Goal: Transaction & Acquisition: Purchase product/service

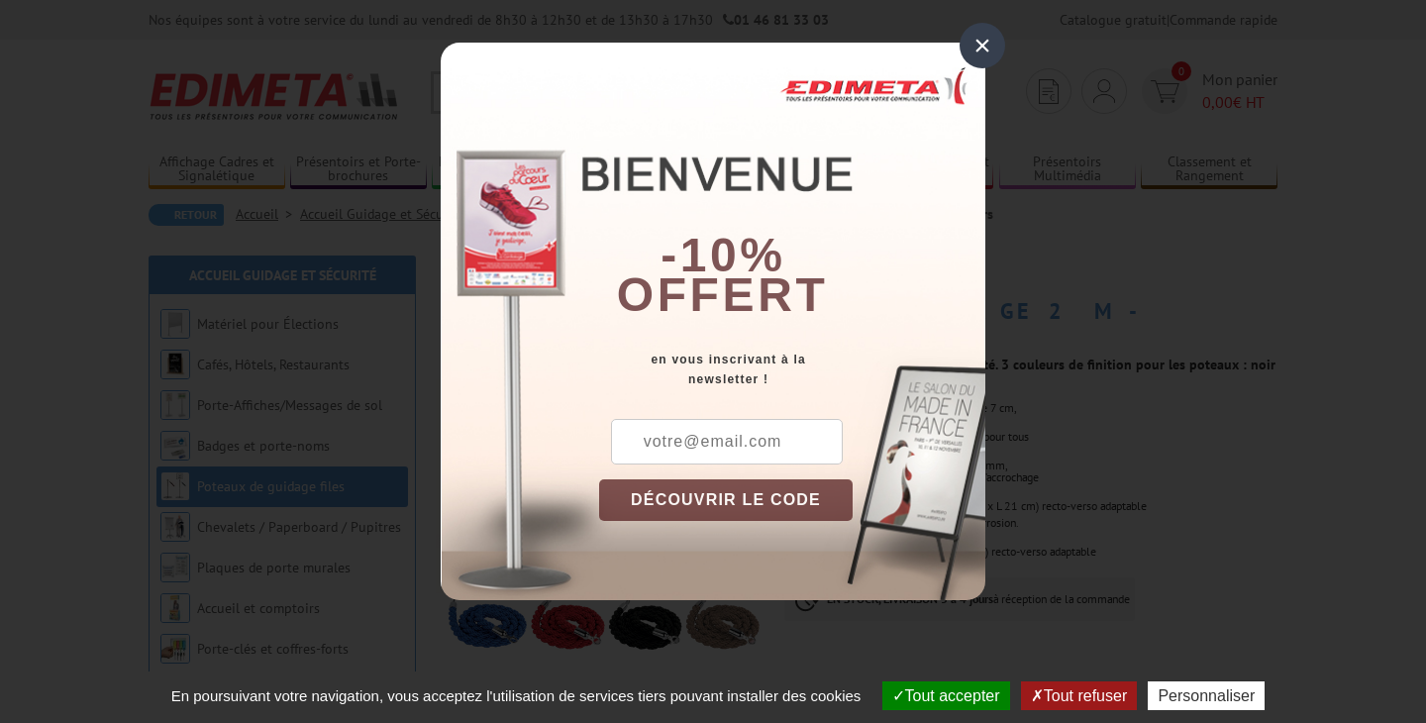
click at [975, 43] on div "×" at bounding box center [983, 46] width 46 height 46
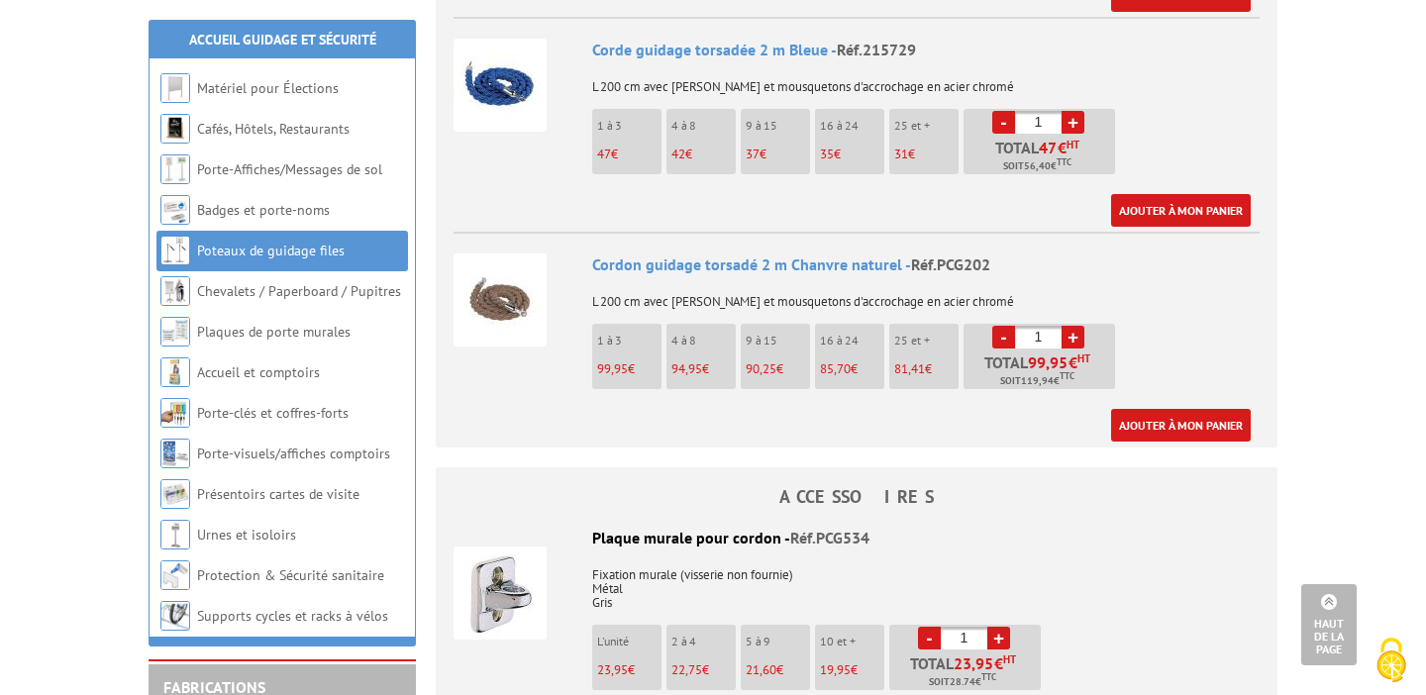
scroll to position [2008, 0]
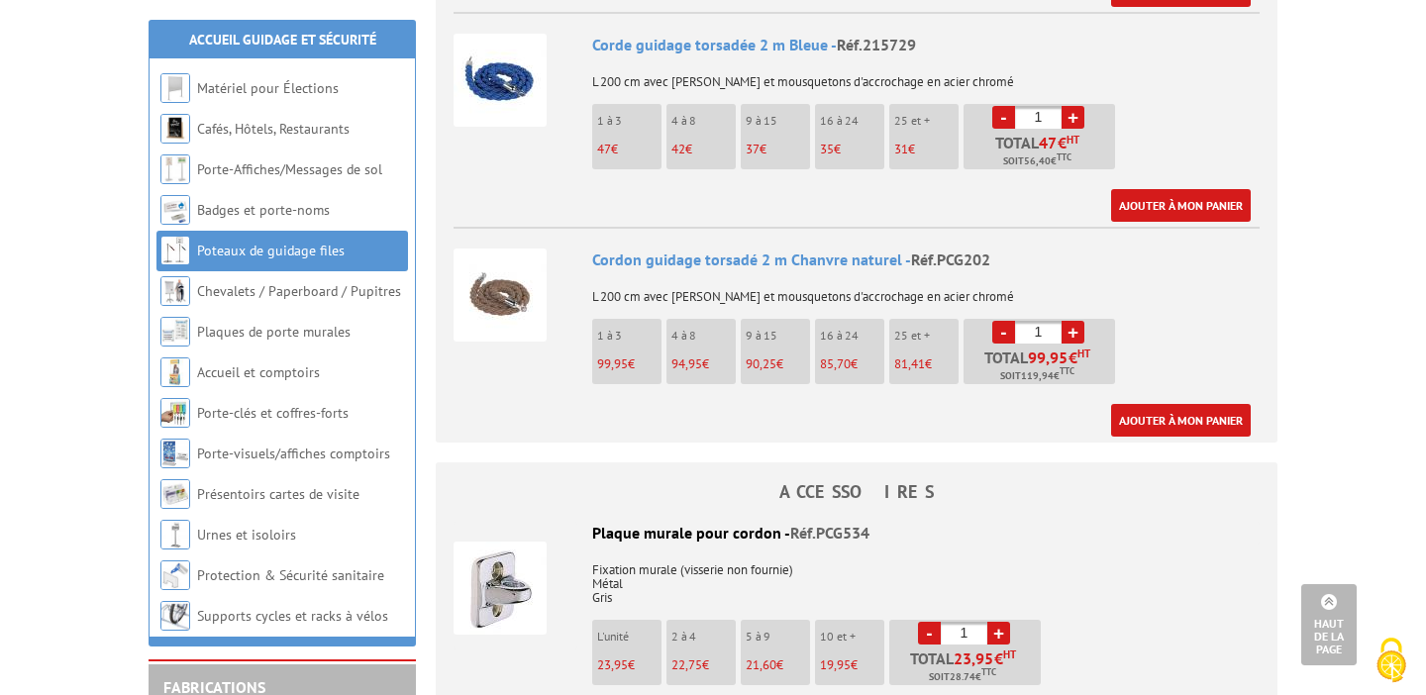
click at [1049, 321] on input "1" at bounding box center [1038, 332] width 47 height 23
type input "19"
click at [969, 404] on div "Ajouter à mon panier" at bounding box center [921, 420] width 659 height 33
click at [1142, 404] on link "Ajouter à mon panier" at bounding box center [1181, 420] width 140 height 33
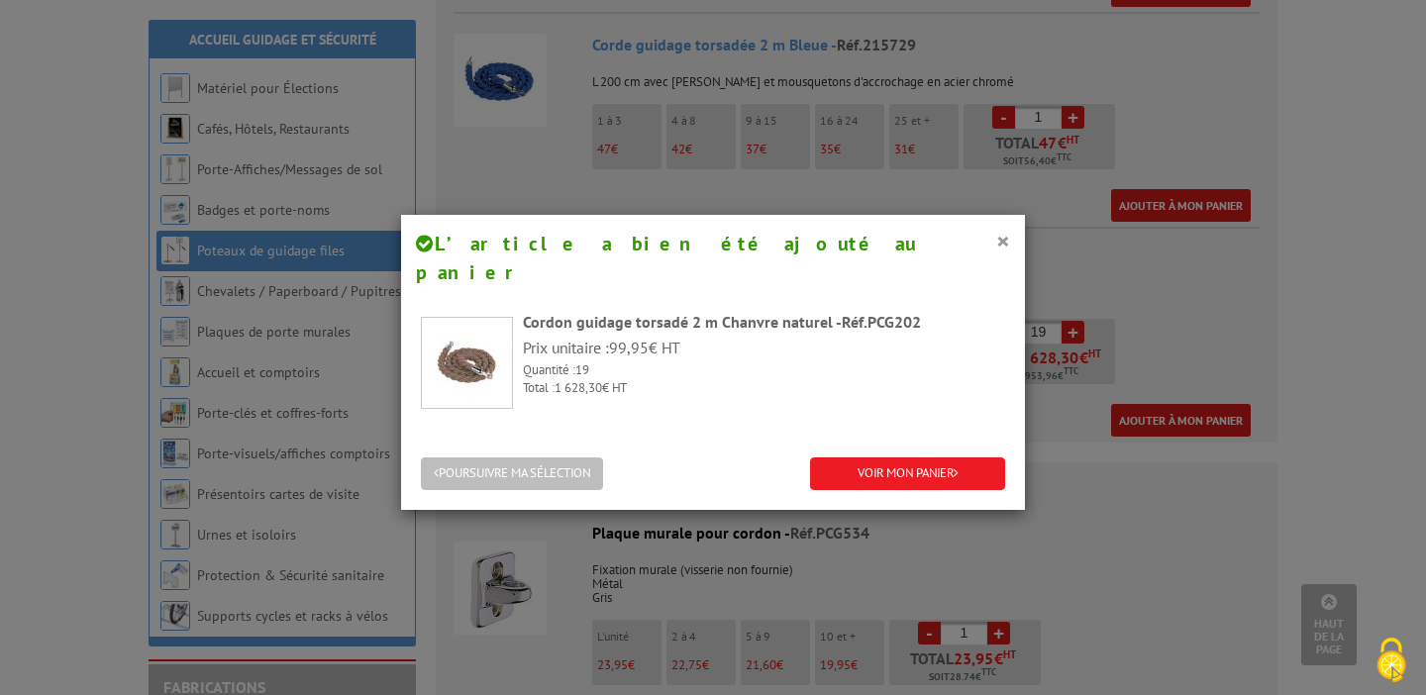
click at [530, 458] on button "POURSUIVRE MA SÉLECTION" at bounding box center [512, 474] width 182 height 33
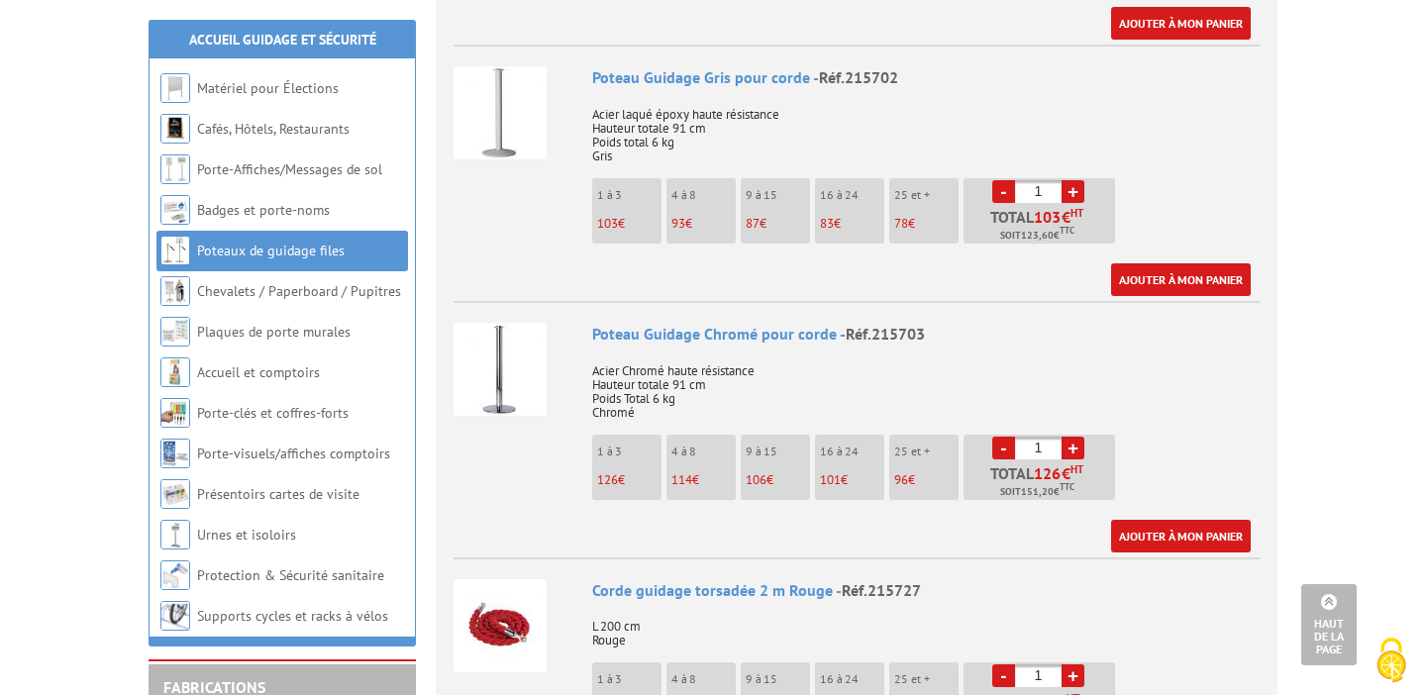
scroll to position [1022, 0]
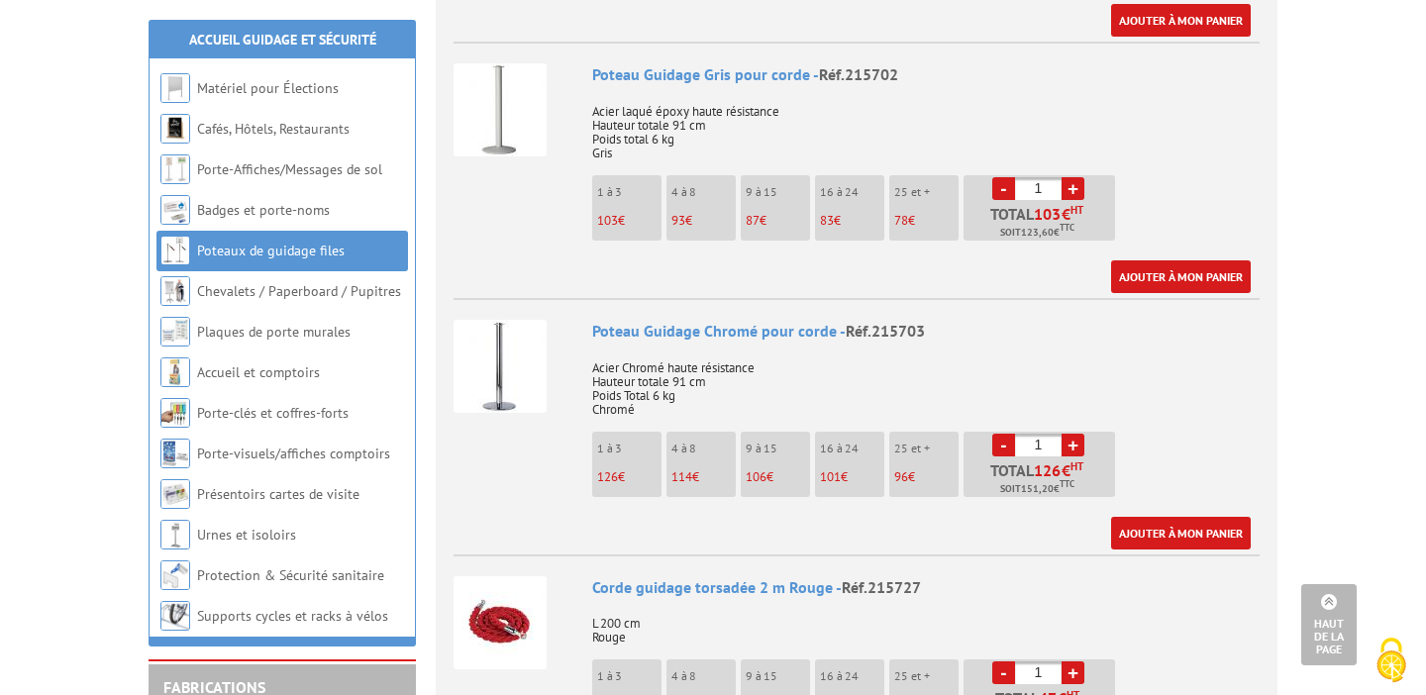
click at [1040, 434] on input "1" at bounding box center [1038, 445] width 47 height 23
drag, startPoint x: 1048, startPoint y: 417, endPoint x: 1012, endPoint y: 417, distance: 35.7
click at [1018, 434] on input "1" at bounding box center [1038, 445] width 47 height 23
type input "20"
click at [1158, 517] on link "Ajouter à mon panier" at bounding box center [1181, 533] width 140 height 33
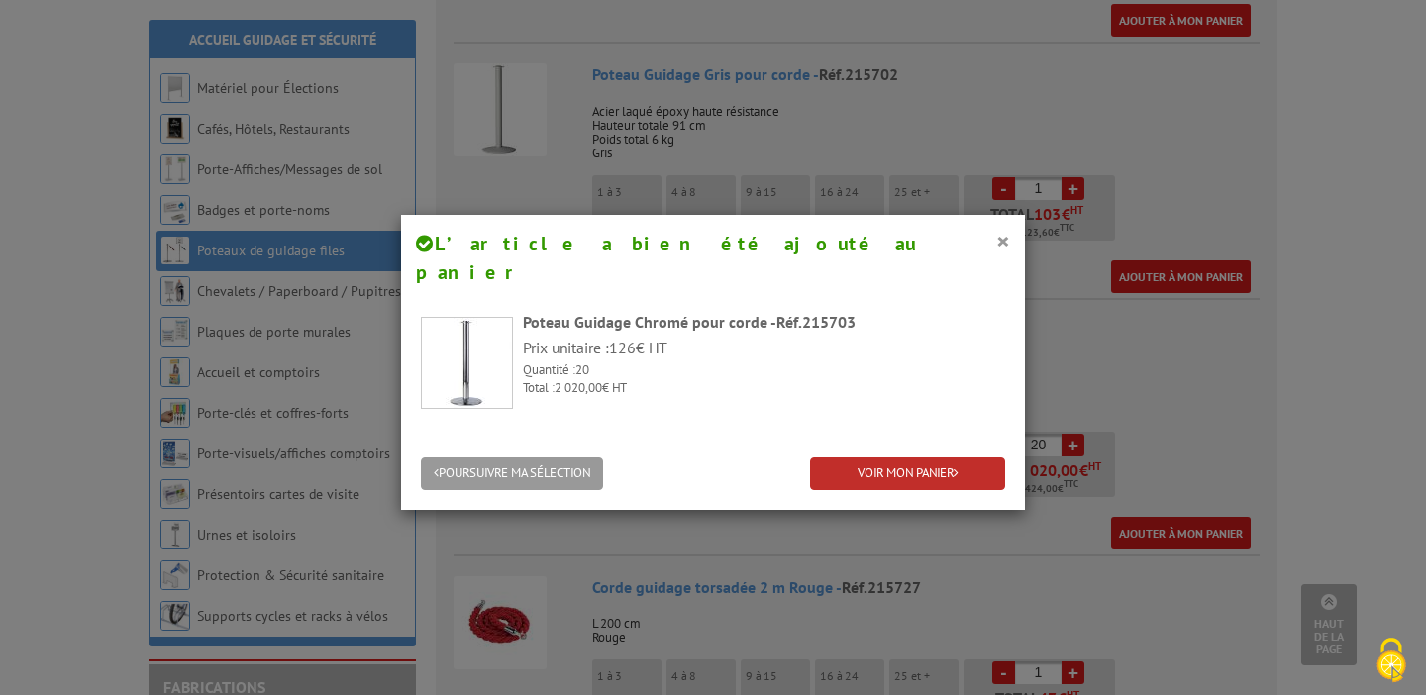
click at [924, 458] on link "VOIR MON PANIER" at bounding box center [907, 474] width 195 height 33
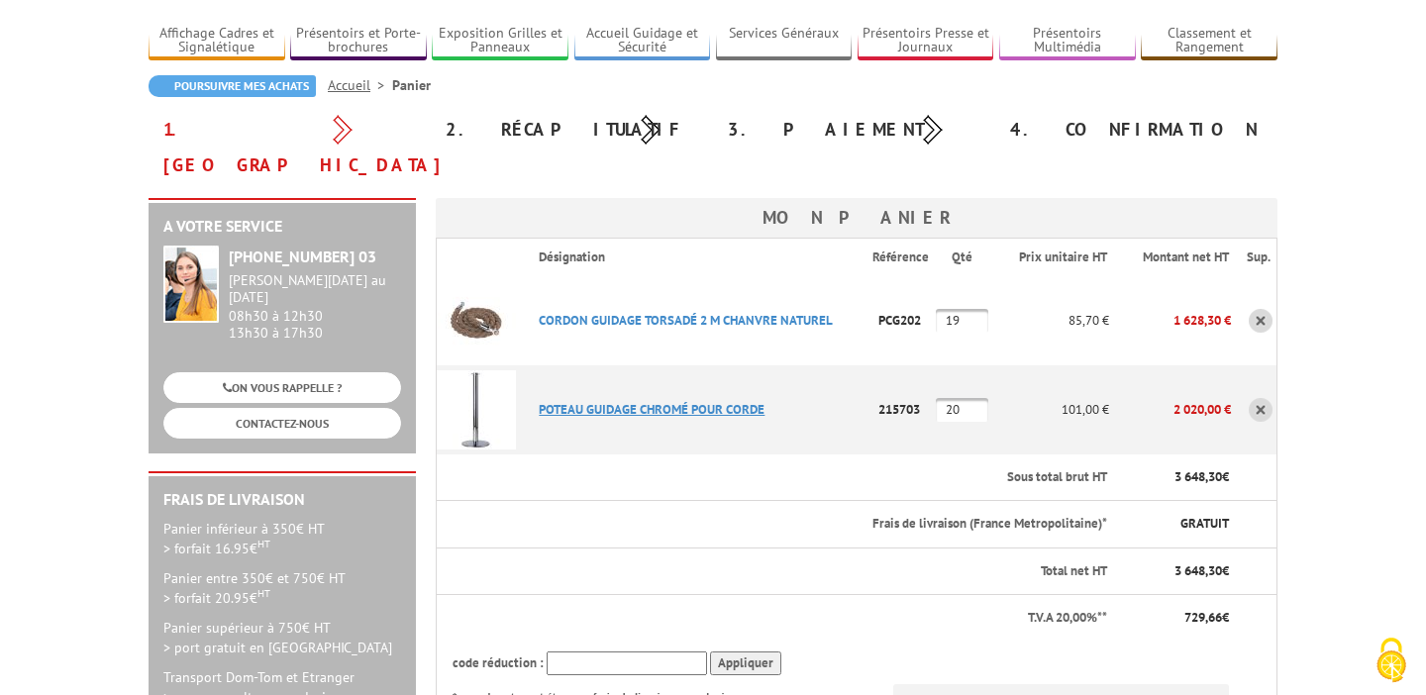
scroll to position [132, 0]
